Goal: Contribute content: Contribute content

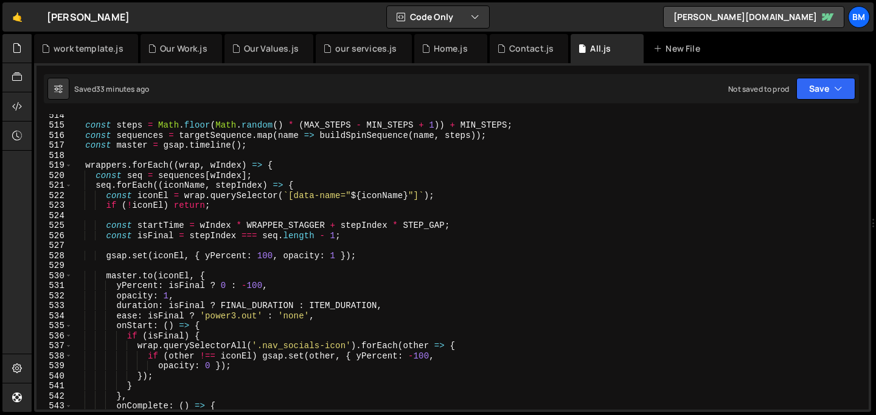
scroll to position [5134, 0]
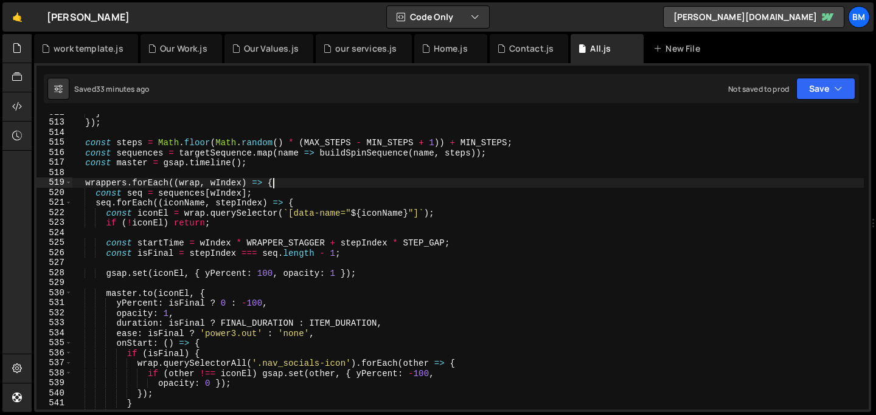
click at [274, 182] on div "} }) ; const steps = Math . floor ( Math . random ( ) * ( MAX_STEPS - MIN_STEPS…" at bounding box center [467, 266] width 791 height 316
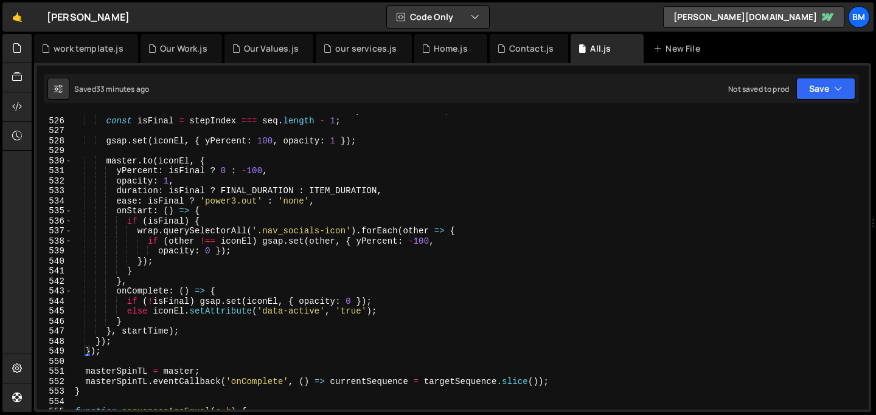
scroll to position [5271, 0]
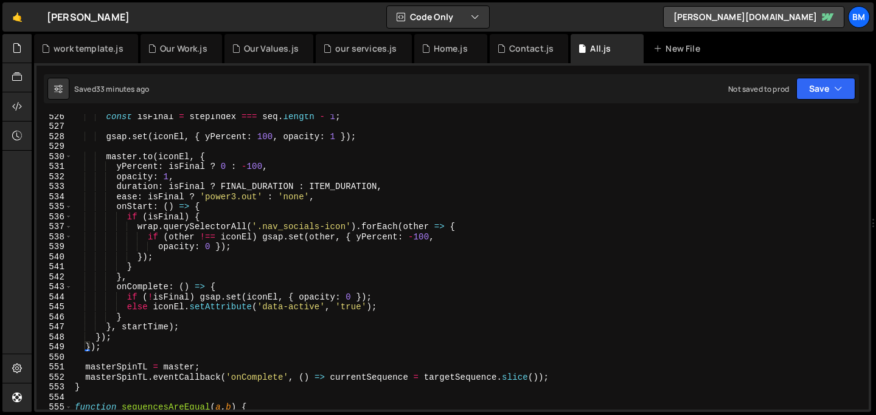
click at [109, 350] on div "const isFinal = stepIndex === seq . length - 1 ; gsap . set ( iconEl , { yPerce…" at bounding box center [467, 269] width 791 height 316
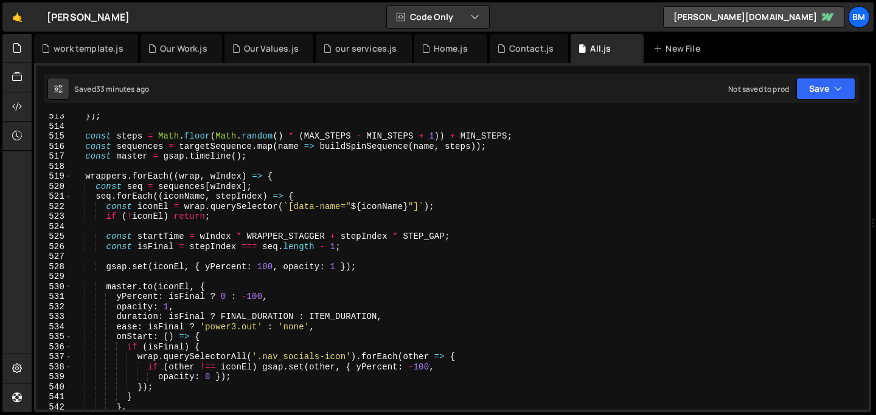
scroll to position [5103, 0]
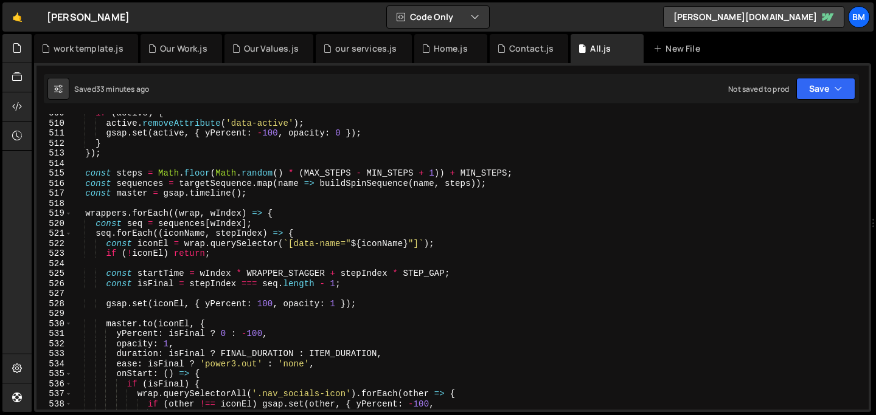
click at [82, 213] on div "if ( active ) { active . removeAttribute ( 'data-active' ) ; gsap . set ( activ…" at bounding box center [467, 266] width 791 height 316
type textarea "wrappers.forEach((wrap, wIndex) => { const seq = sequences[wIndex];"
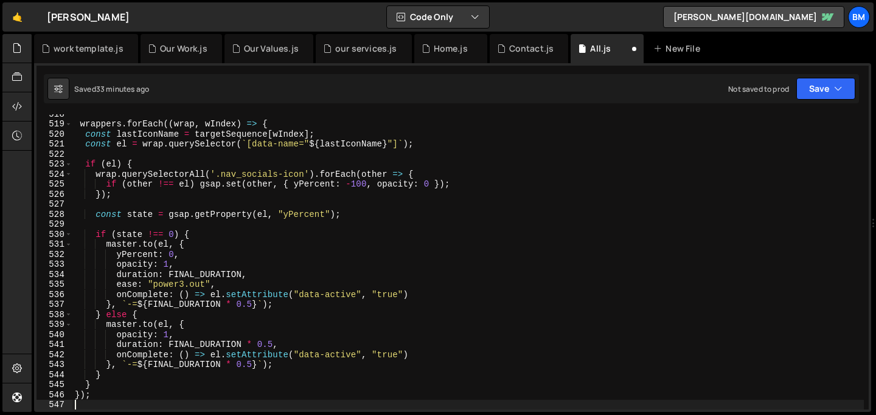
scroll to position [5193, 0]
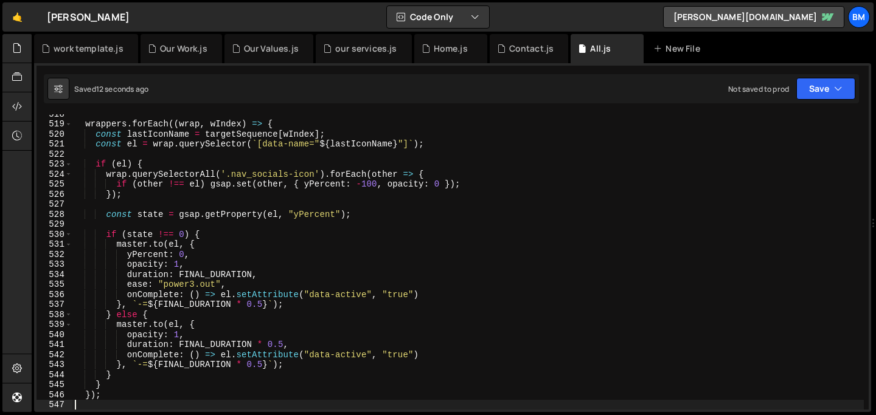
click at [223, 296] on div "wrappers . forEach (( wrap , wIndex ) => { const lastIconName = targetSequence …" at bounding box center [467, 267] width 791 height 316
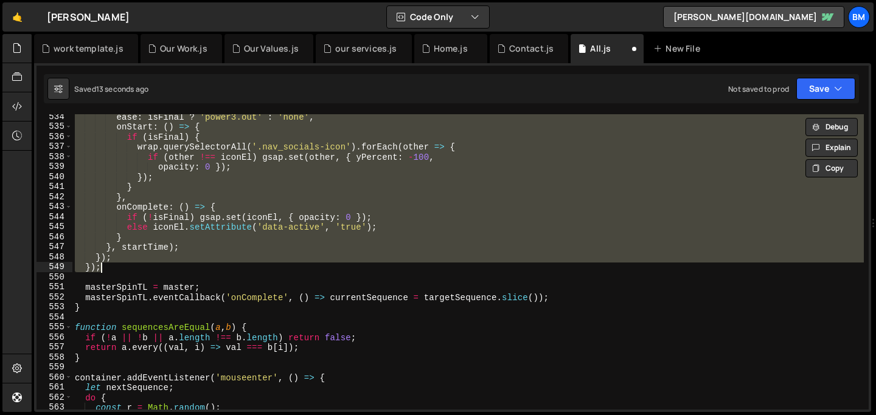
scroll to position [5351, 0]
type textarea "}, startTime);"
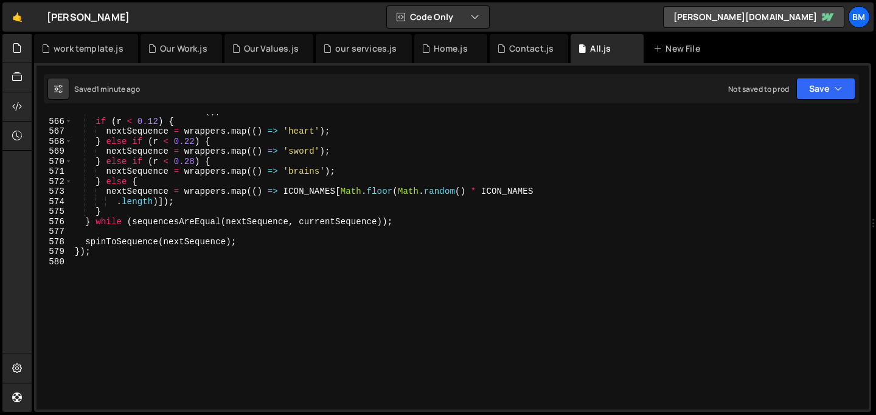
click at [171, 287] on div "const r = Math . random ( ) ; if ( r < 0.12 ) { nextSequence = wrappers . map (…" at bounding box center [467, 264] width 791 height 316
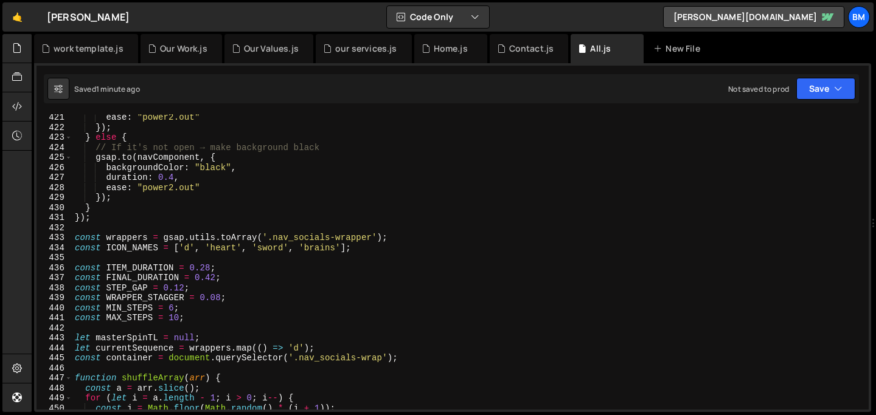
scroll to position [4212, 0]
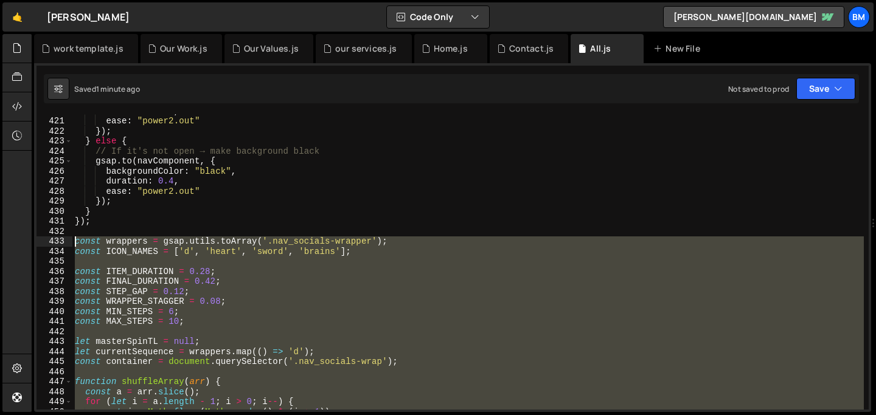
click at [75, 245] on div "duration : 0.4 , ease : "power2.out" }) ; } else { // If it's not open → make b…" at bounding box center [467, 264] width 791 height 316
type textarea "const wrappers = gsap.utils.toArray('.nav_socials-wrapper'); const ICON_NAMES =…"
paste textarea
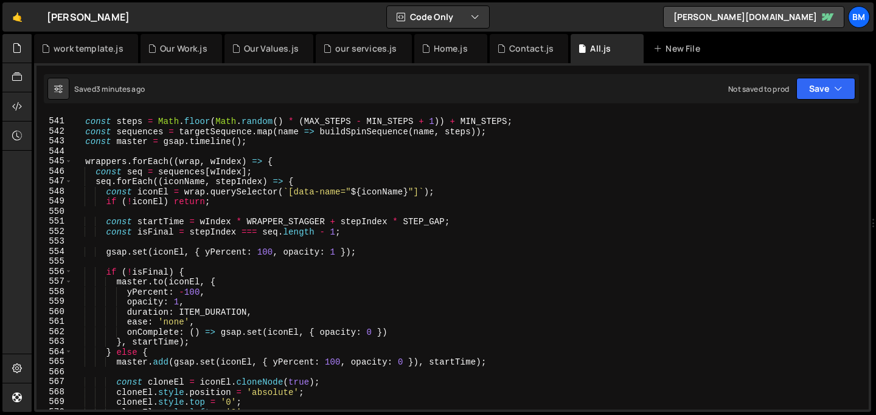
scroll to position [5413, 0]
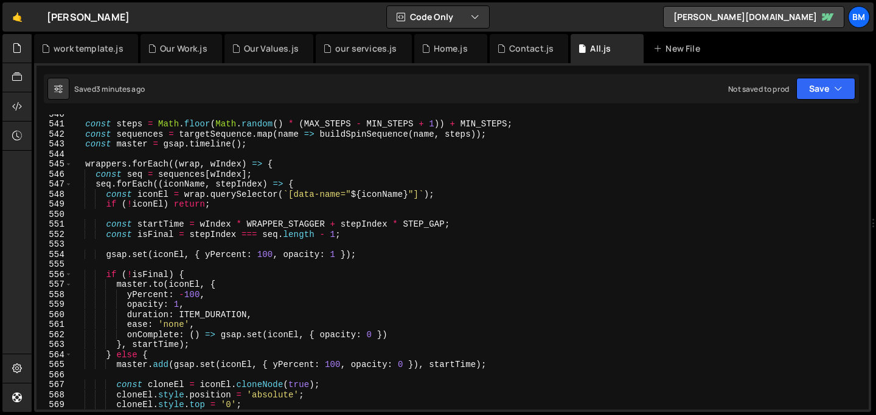
click at [283, 165] on div "const steps = Math . floor ( Math . random ( ) * ( MAX_STEPS - MIN_STEPS + 1 ))…" at bounding box center [467, 267] width 791 height 316
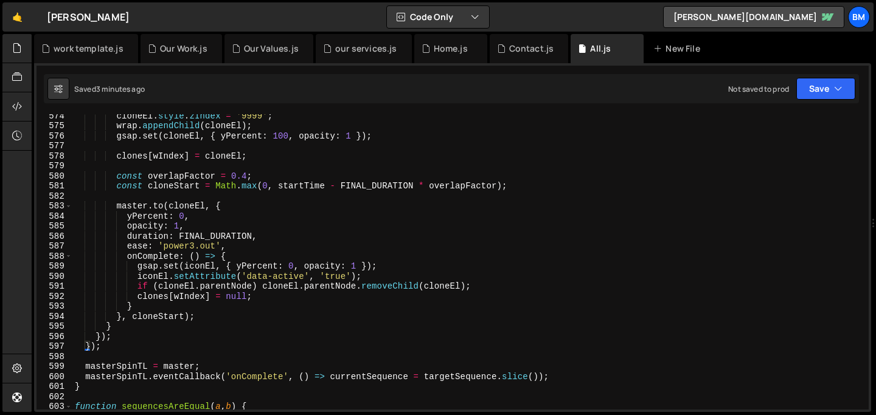
scroll to position [5753, 0]
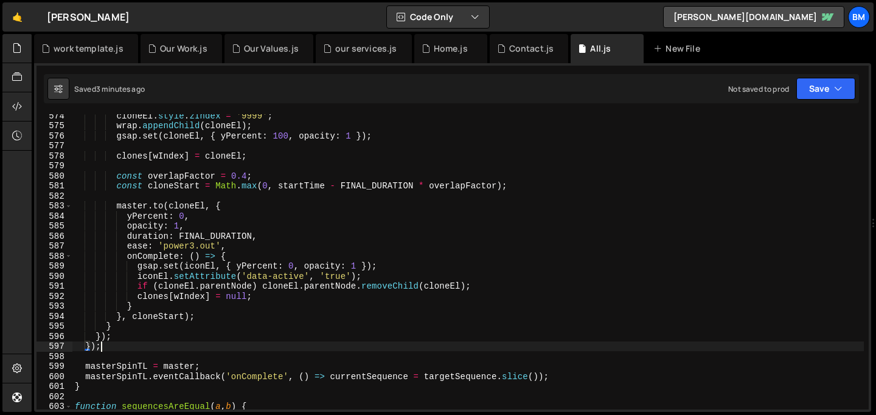
click at [114, 348] on div "cloneEl . style . zIndex = '9999' ; wrap . appendChild ( cloneEl ) ; gsap . set…" at bounding box center [467, 269] width 791 height 316
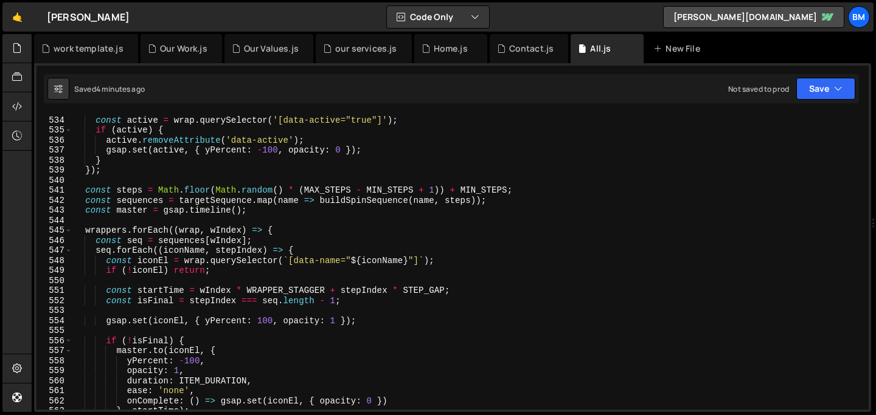
scroll to position [5347, 0]
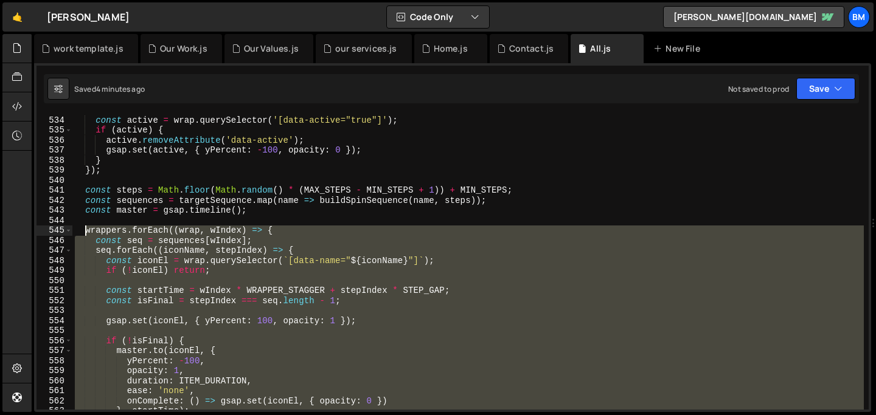
click at [85, 232] on div "wrappers . forEach ( wrap => { const active = wrap . querySelector ( '[data-act…" at bounding box center [467, 263] width 791 height 316
type textarea "wrappers.forEach((wrap, wIndex) => { const seq = sequences[wIndex];"
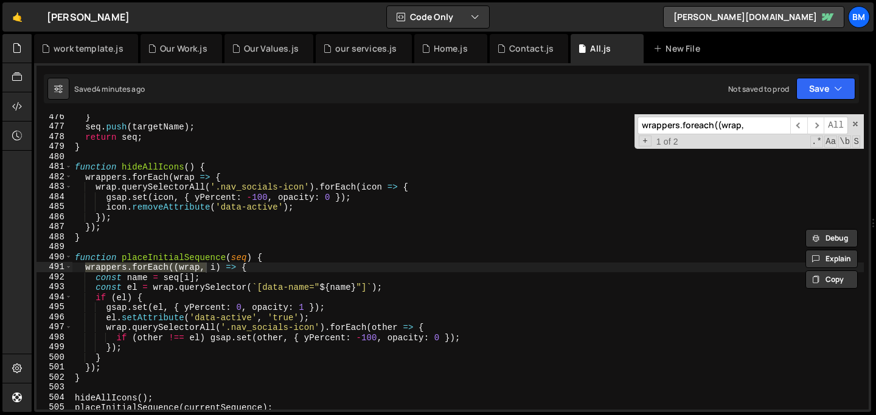
scroll to position [4769, 0]
type input "wrappers.foreach((wrap,"
type textarea "wrappers.forEach((wrap, i) => {"
click at [265, 265] on div "} seq . push ( targetName ) ; return seq ; } function hideAllIcons ( ) { wrappe…" at bounding box center [467, 270] width 791 height 316
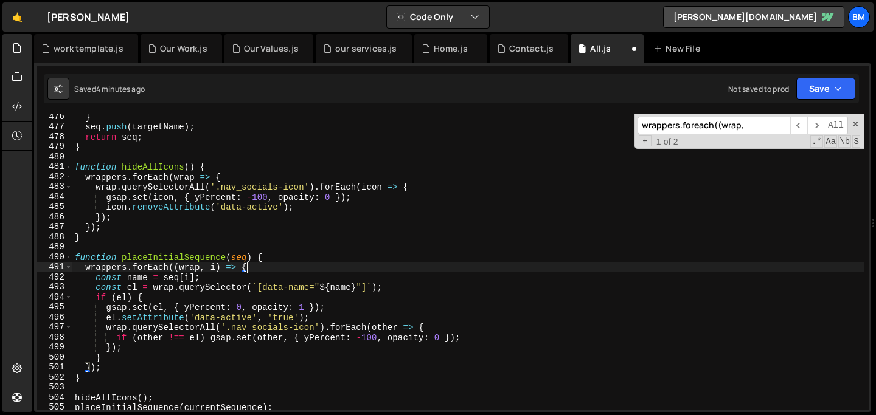
click at [756, 124] on input "wrappers.foreach((wrap," at bounding box center [713, 126] width 153 height 18
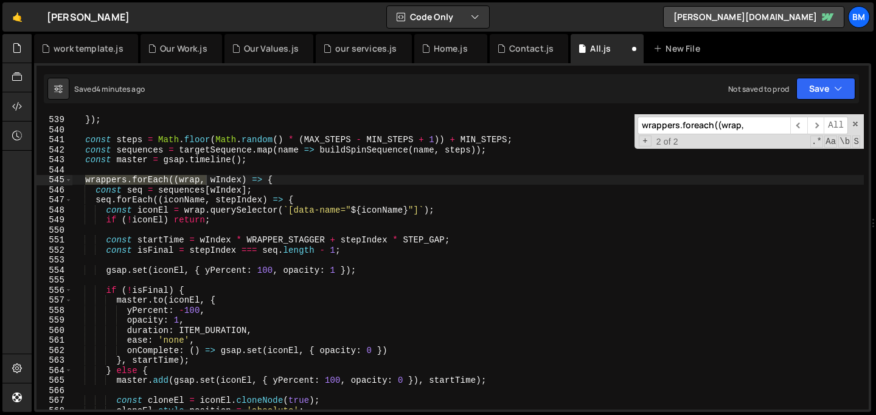
scroll to position [5398, 0]
click at [851, 122] on span at bounding box center [855, 124] width 9 height 9
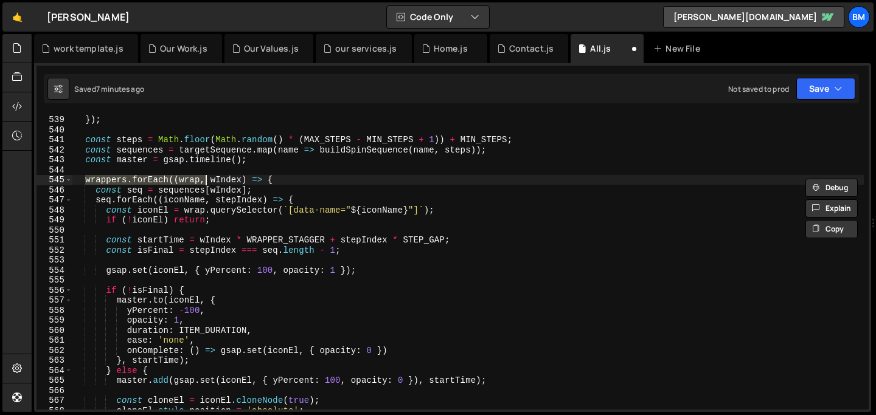
click at [584, 149] on div "} }) ; const steps = Math . floor ( Math . random ( ) * ( MAX_STEPS - MIN_STEPS…" at bounding box center [467, 263] width 791 height 316
type textarea "const sequences = [DOMAIN_NAME](name => buildSpinSequence(name, steps));"
